Goal: Obtain resource: Download file/media

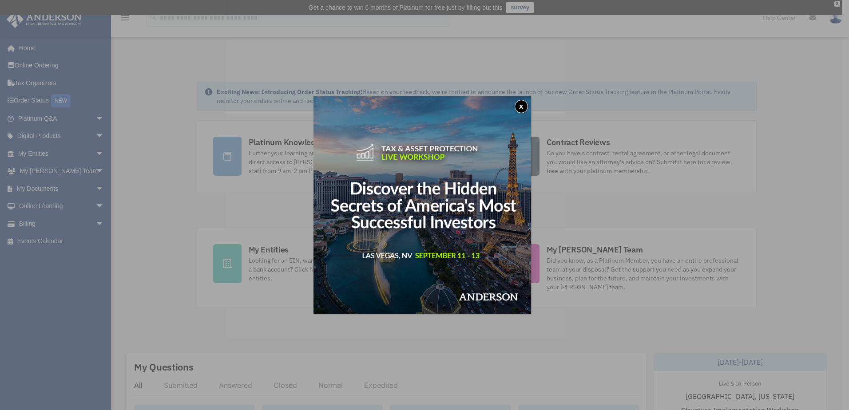
click at [522, 106] on button "x" at bounding box center [521, 106] width 13 height 13
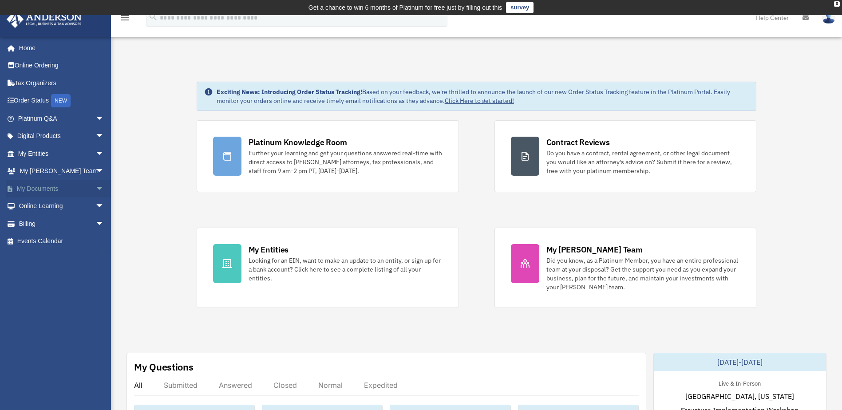
click at [37, 188] on link "My Documents arrow_drop_down" at bounding box center [61, 189] width 111 height 18
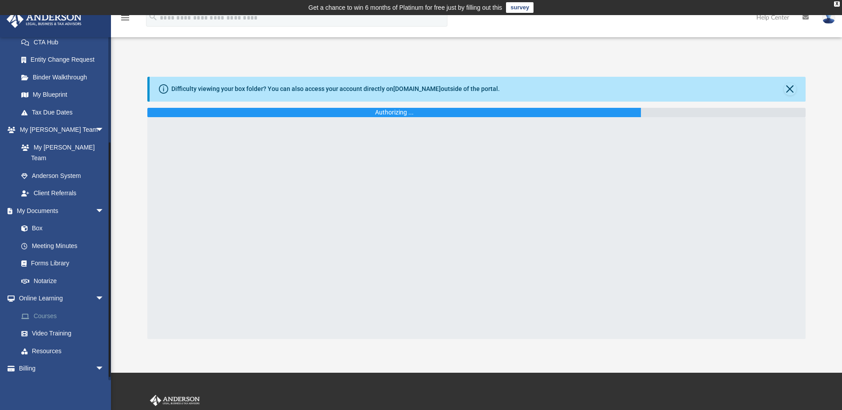
scroll to position [148, 0]
click at [38, 218] on link "Box" at bounding box center [64, 227] width 105 height 18
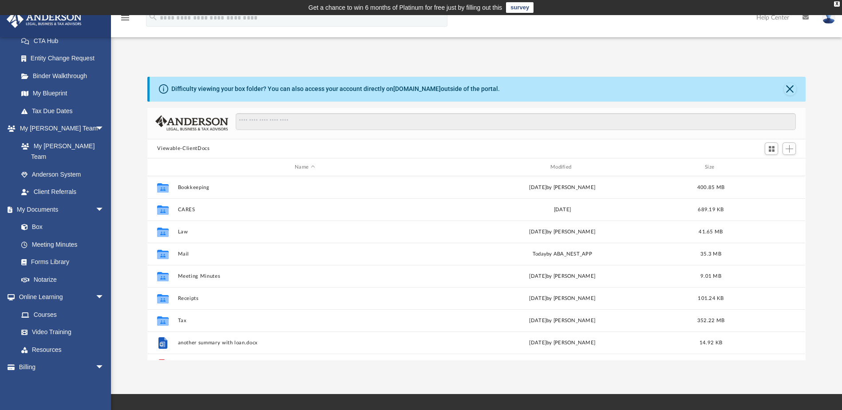
scroll to position [195, 652]
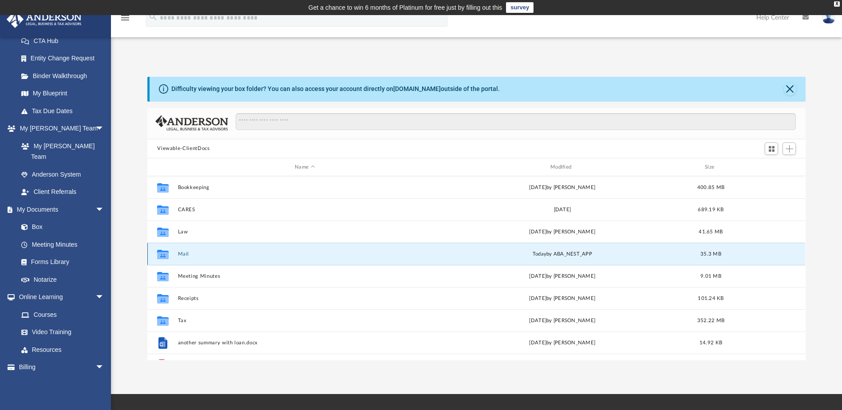
click at [218, 256] on button "Mail" at bounding box center [305, 254] width 254 height 6
click at [182, 251] on button "Mail" at bounding box center [305, 254] width 254 height 6
click at [159, 254] on icon "grid" at bounding box center [163, 255] width 12 height 7
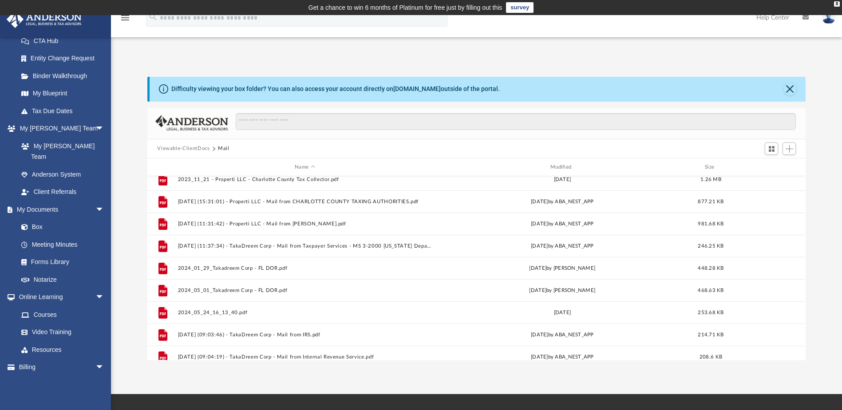
scroll to position [615, 0]
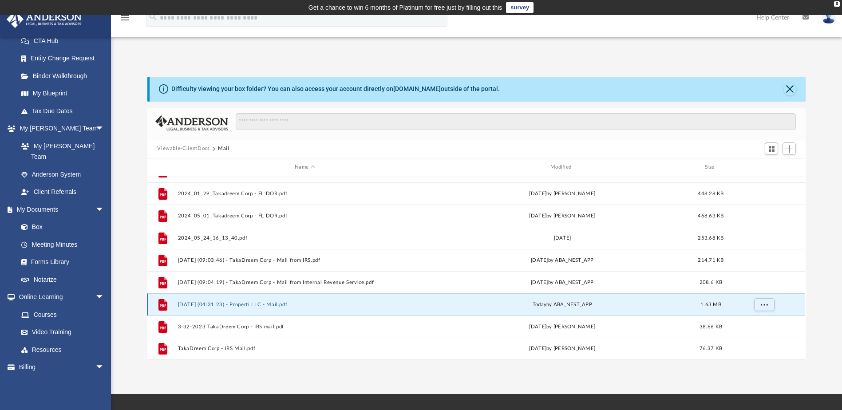
click at [259, 302] on button "2025.09.04 (04:31:23) - Properti LLC - Mail.pdf" at bounding box center [305, 305] width 254 height 6
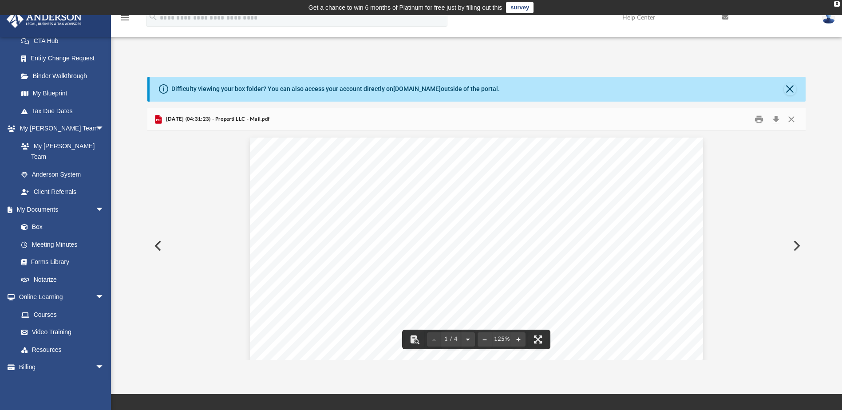
click at [798, 244] on button "Preview" at bounding box center [796, 246] width 20 height 25
